Goal: Go to known website: Go to known website

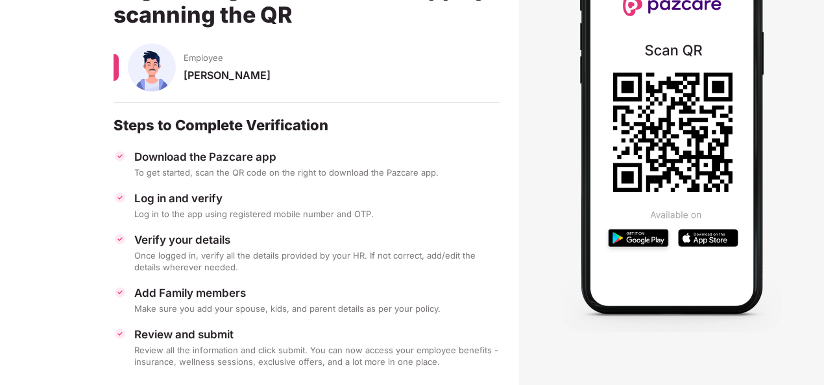
scroll to position [154, 0]
